Goal: Find specific page/section: Find specific page/section

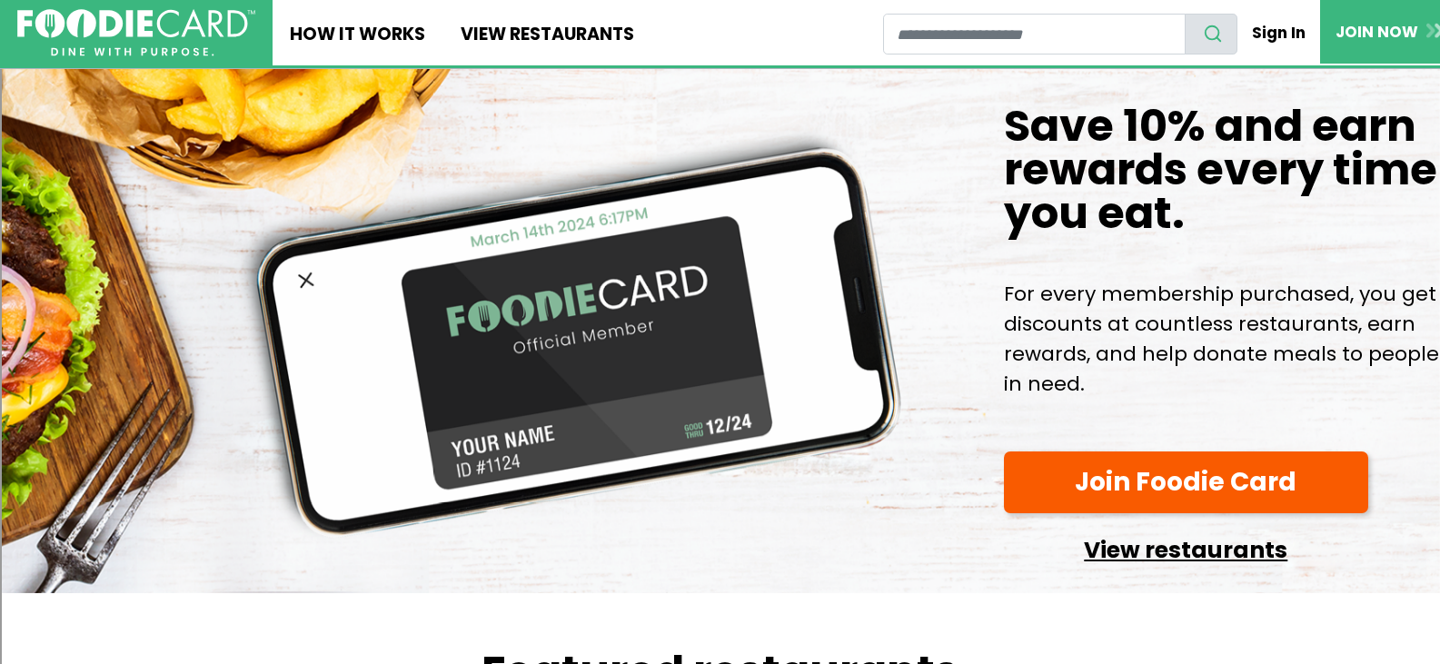
click at [1209, 562] on link "View restaurants" at bounding box center [1186, 545] width 365 height 46
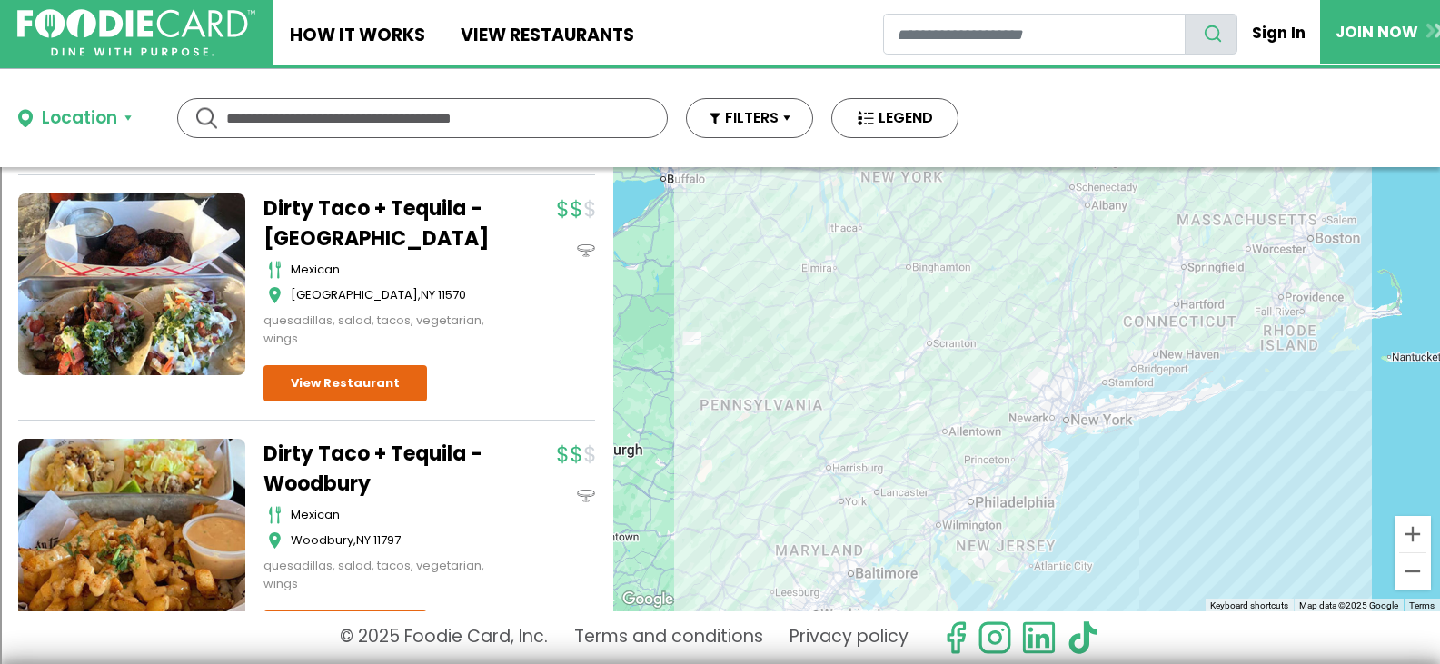
scroll to position [1000, 0]
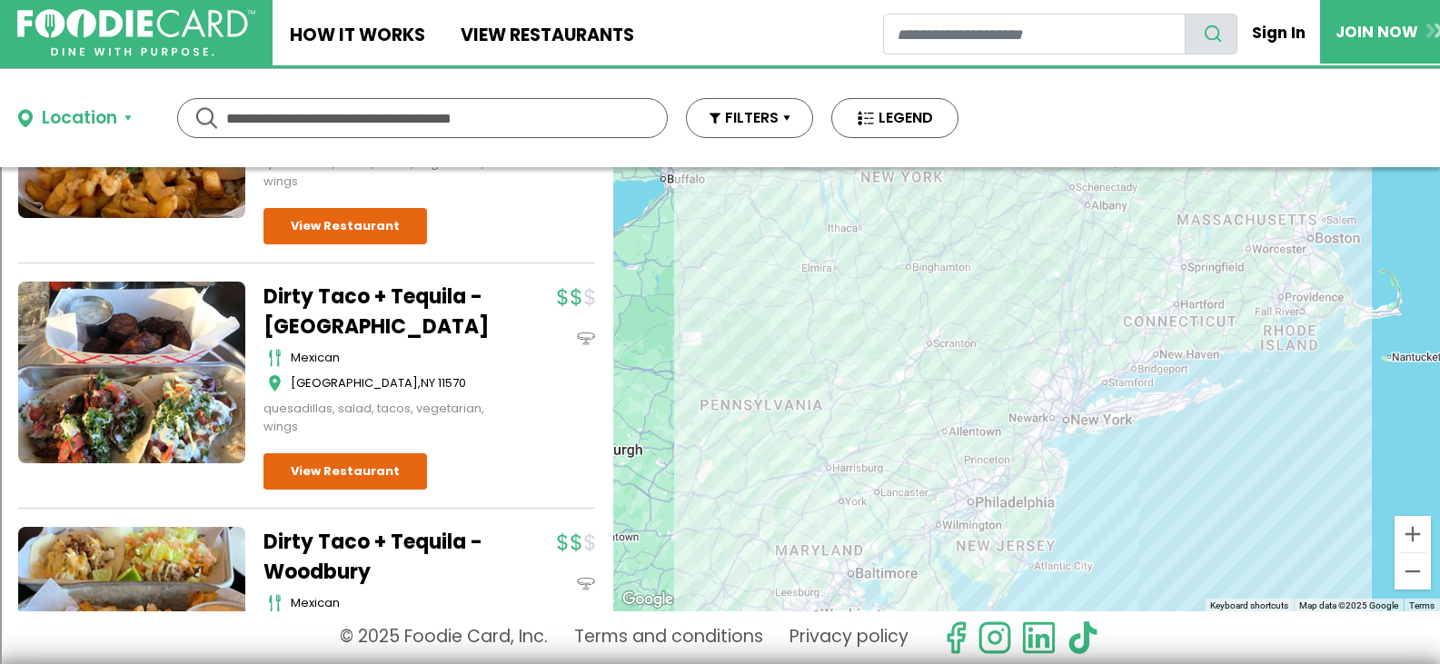
click at [125, 123] on button "Location" at bounding box center [75, 118] width 114 height 26
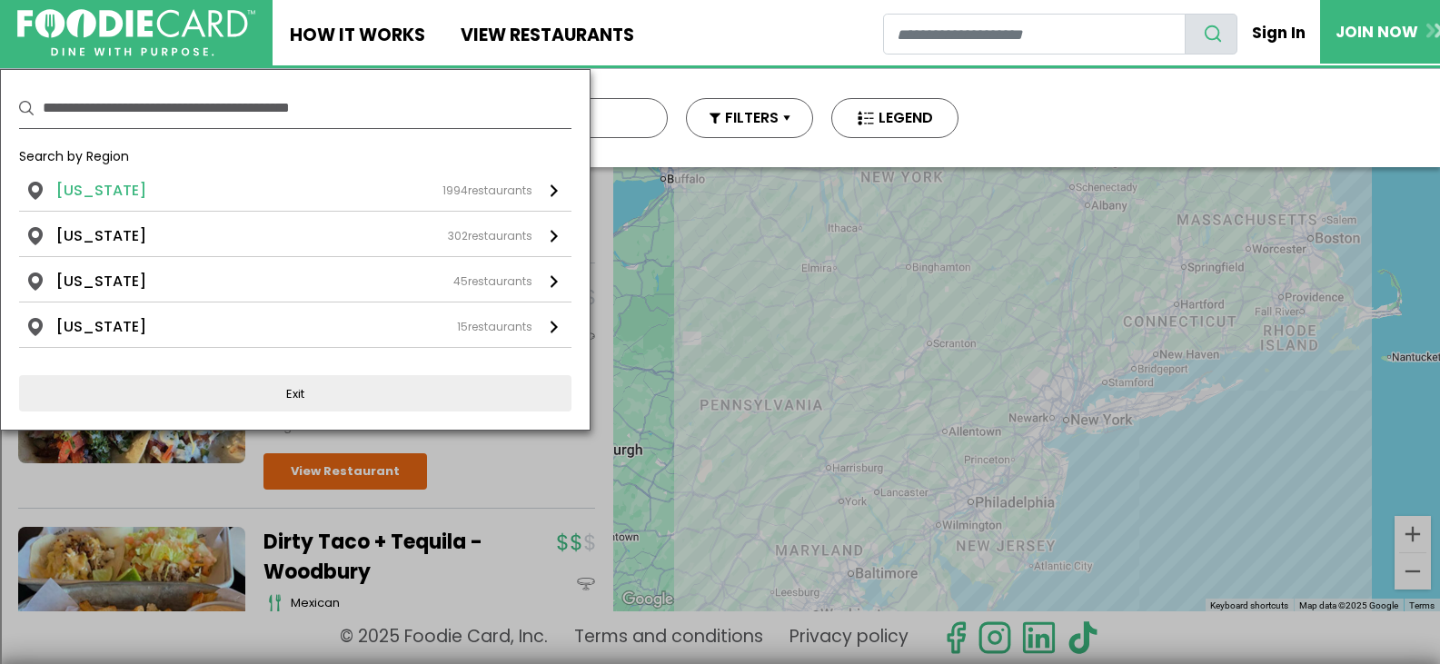
click at [137, 199] on div "[US_STATE] 1994 restaurants" at bounding box center [294, 191] width 476 height 22
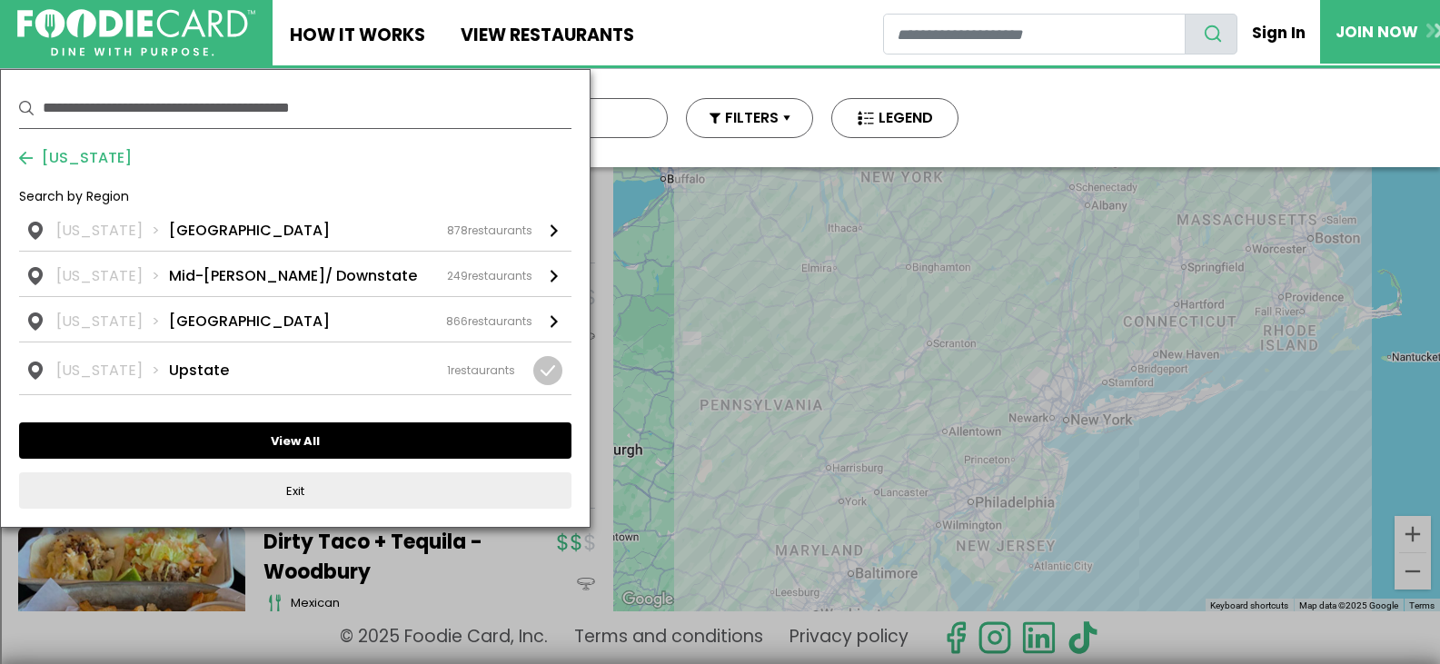
click at [317, 451] on button "View All" at bounding box center [295, 441] width 552 height 36
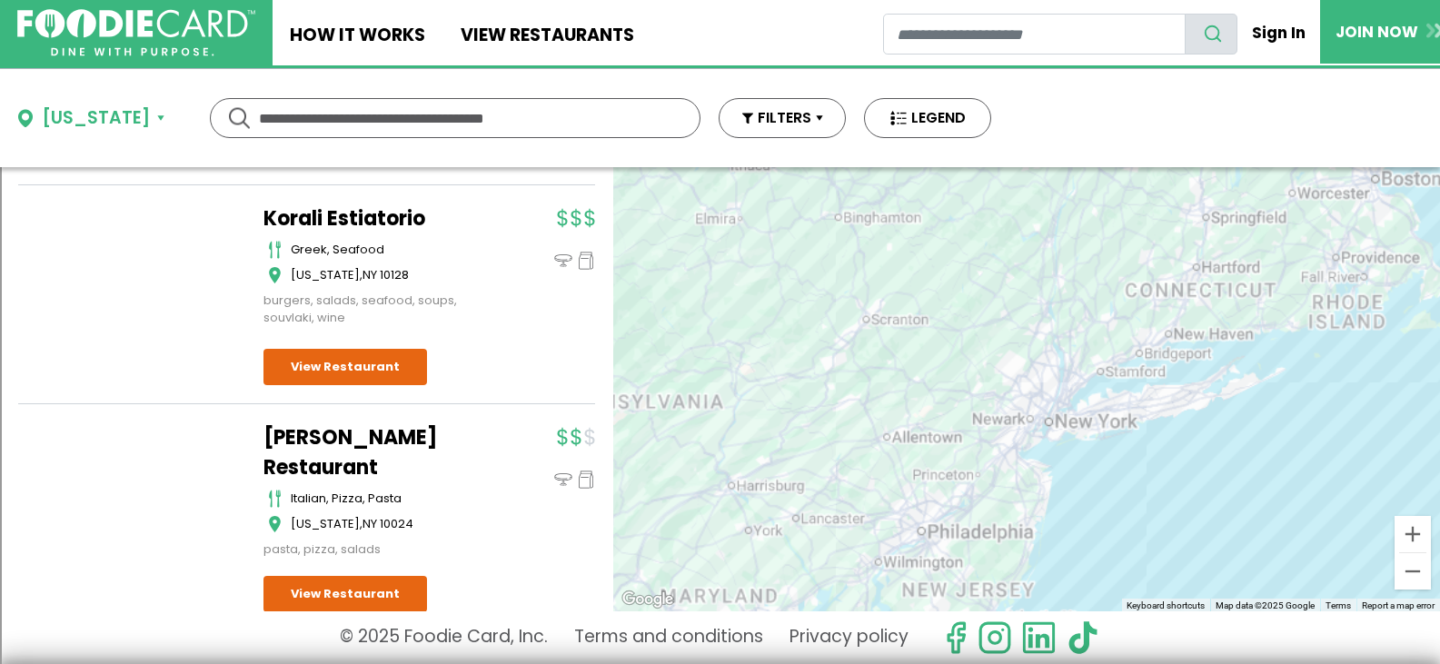
scroll to position [0, 0]
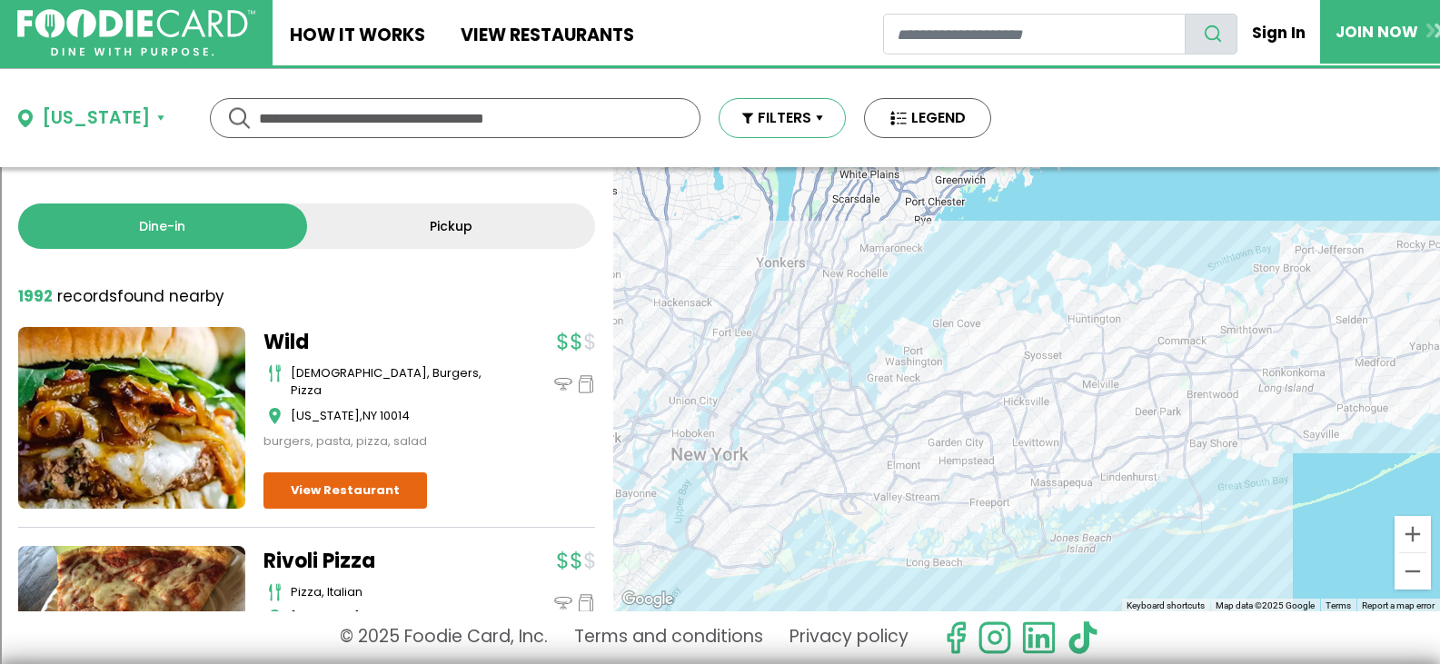
click at [794, 117] on button "FILTERS" at bounding box center [782, 118] width 127 height 40
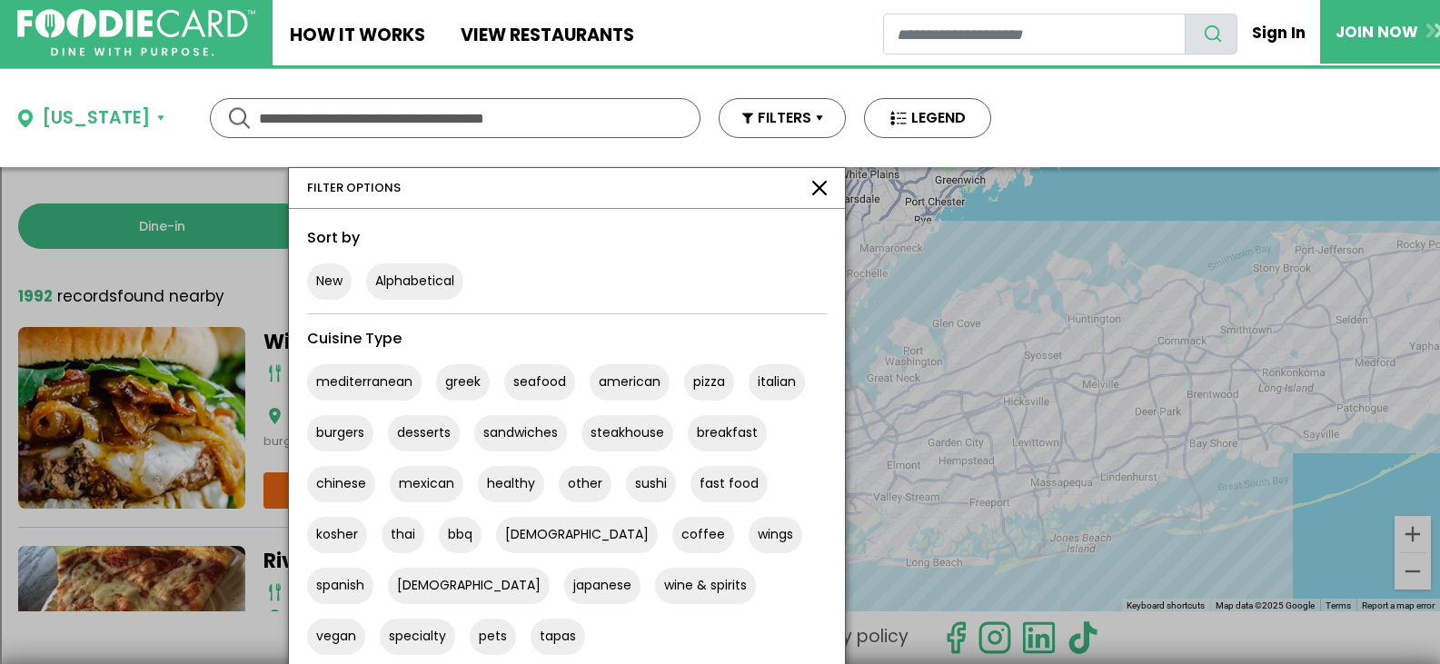
click at [1058, 124] on div "[US_STATE] ******** ******** Use my current location Search by Region [US_STATE…" at bounding box center [720, 118] width 1440 height 98
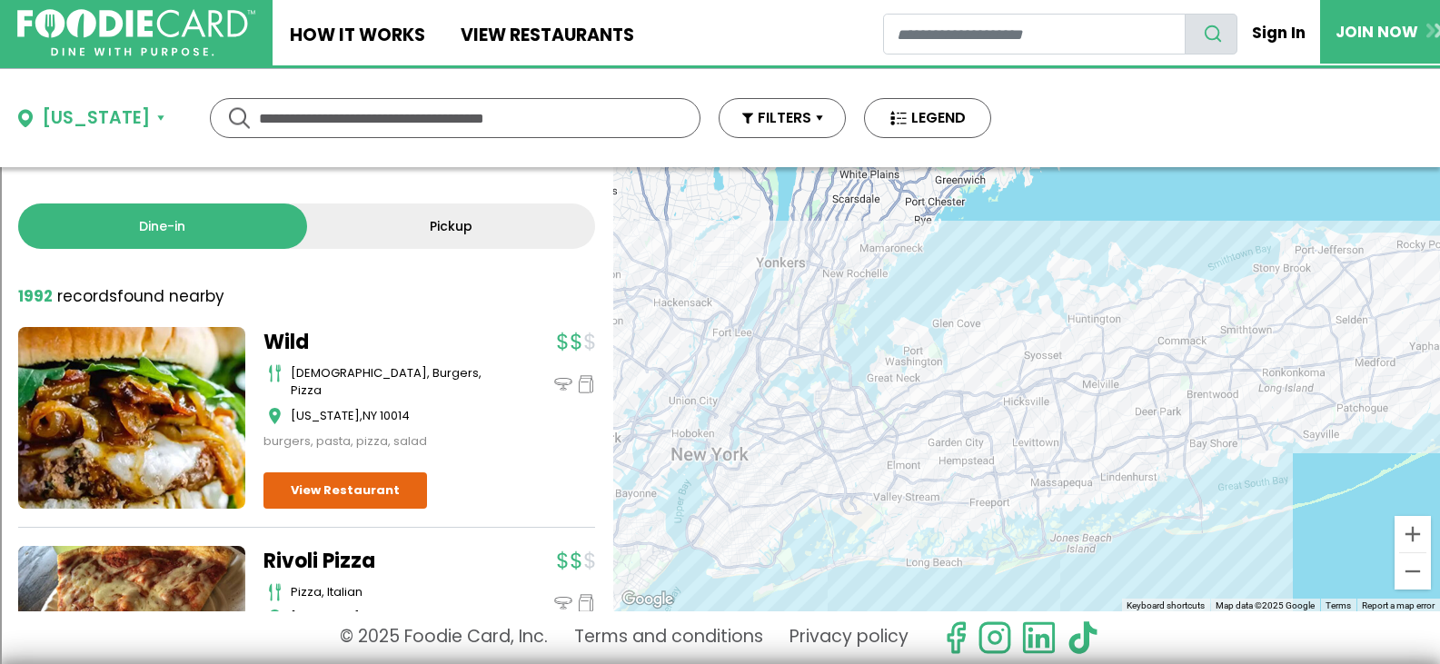
click at [136, 120] on button "[US_STATE]" at bounding box center [91, 118] width 146 height 26
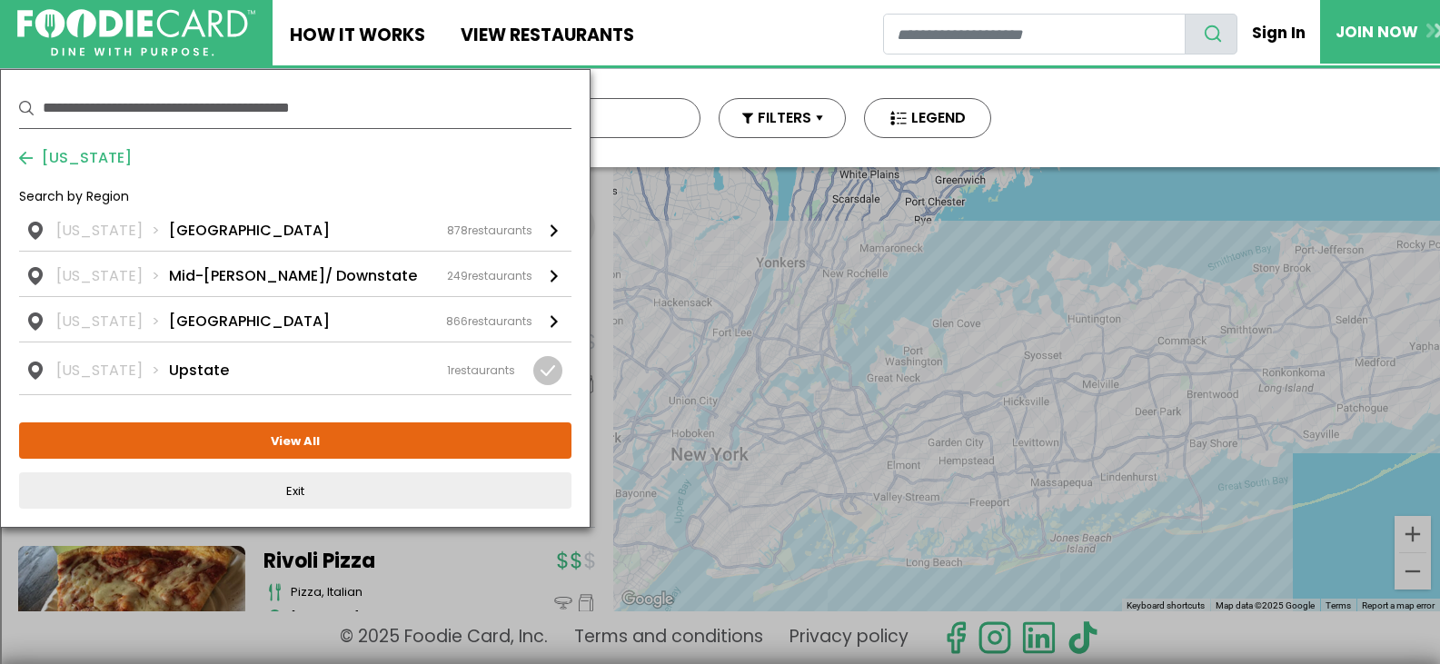
click at [130, 116] on input "text" at bounding box center [307, 108] width 529 height 40
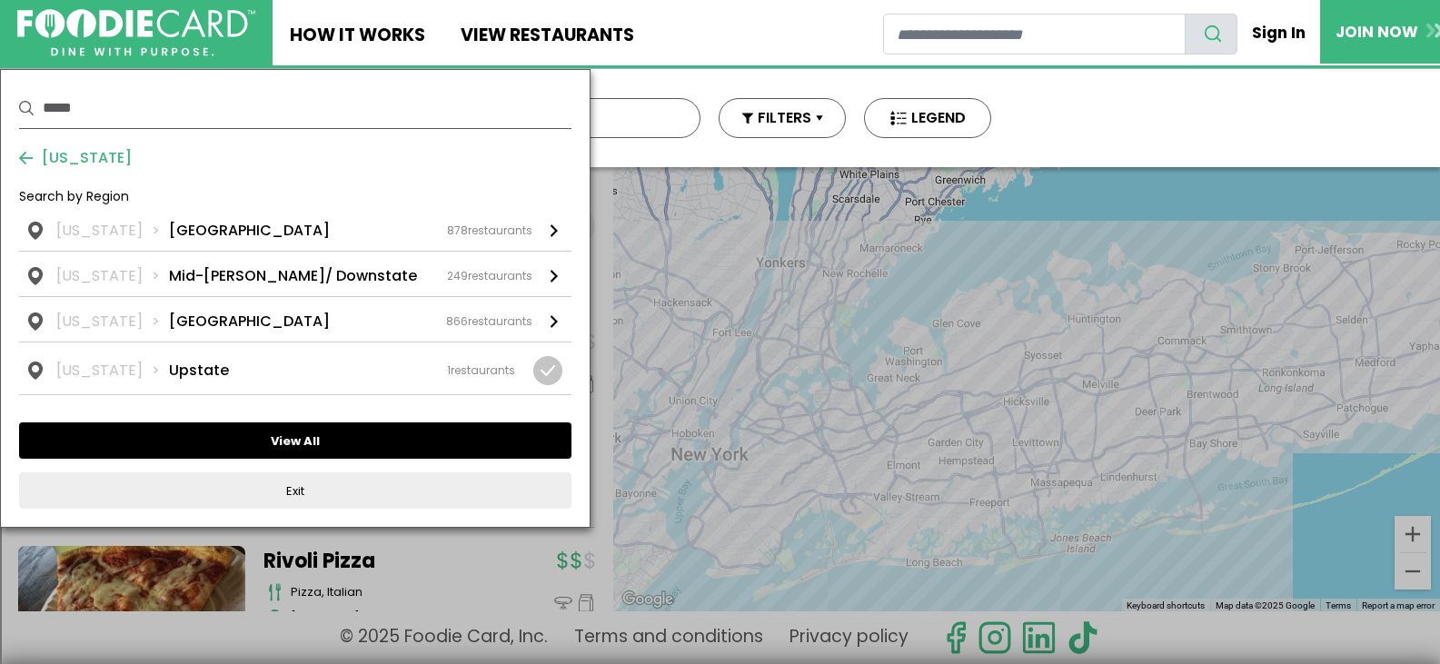
type input "*****"
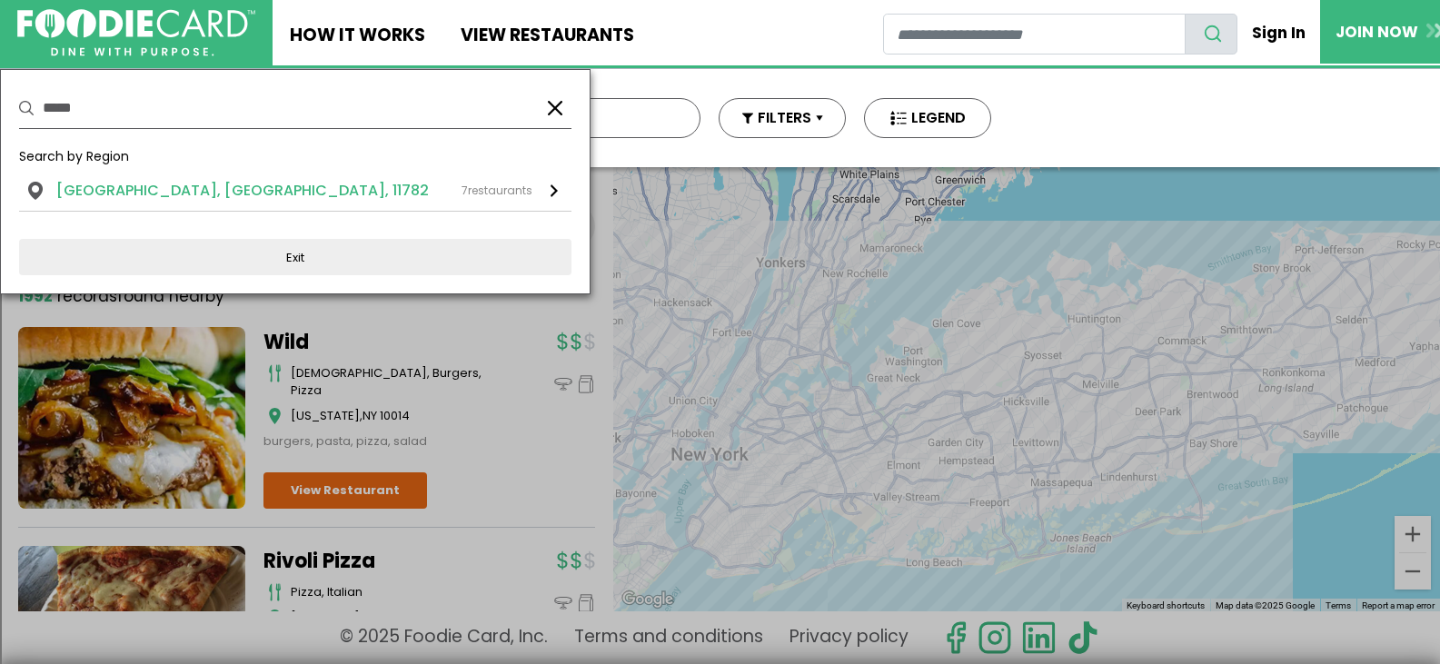
click at [165, 197] on li "[GEOGRAPHIC_DATA], [GEOGRAPHIC_DATA], 11782" at bounding box center [242, 191] width 373 height 22
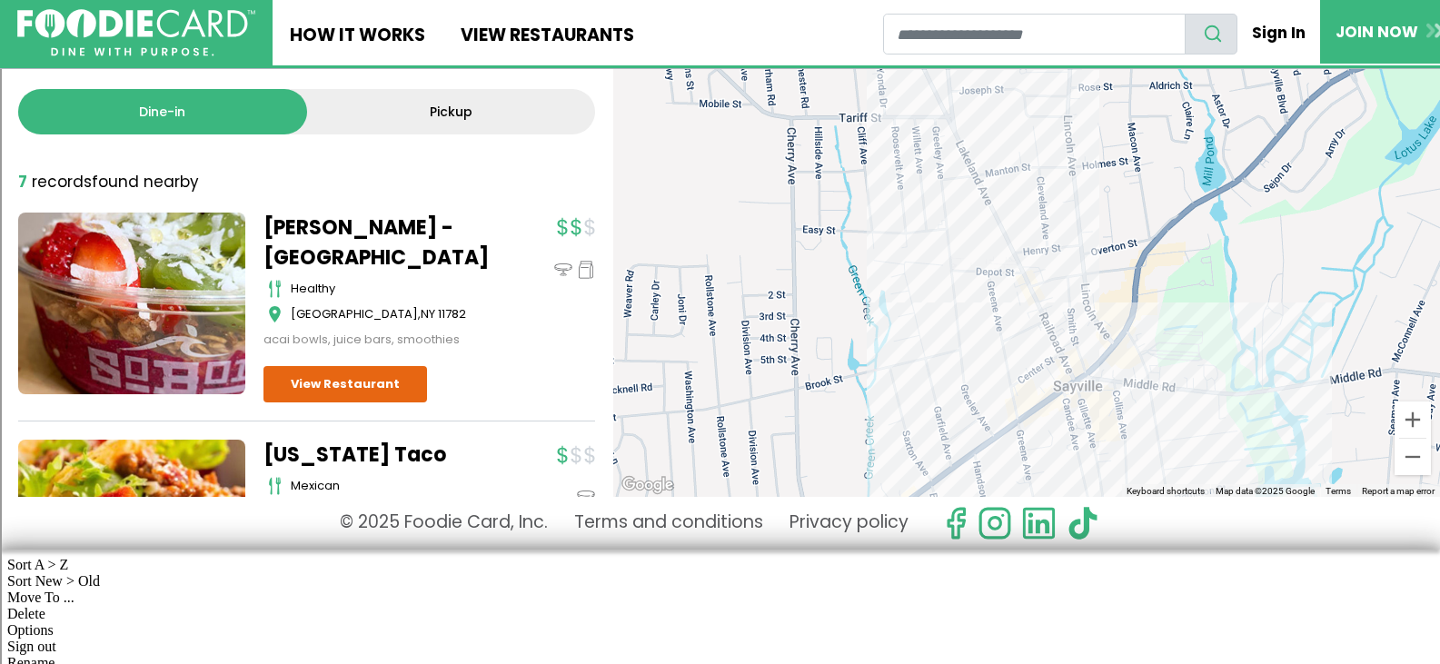
click at [429, 131] on link "Pickup" at bounding box center [451, 111] width 289 height 45
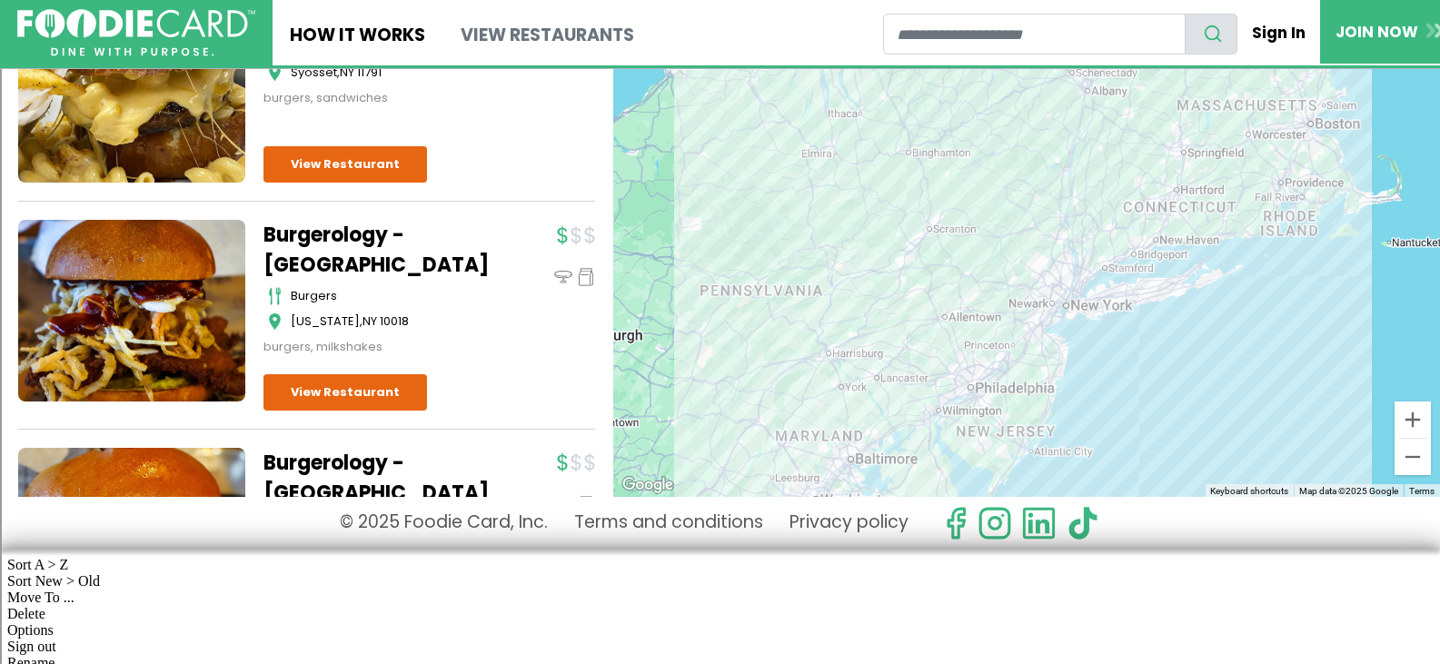
scroll to position [454, 0]
